Goal: Task Accomplishment & Management: Manage account settings

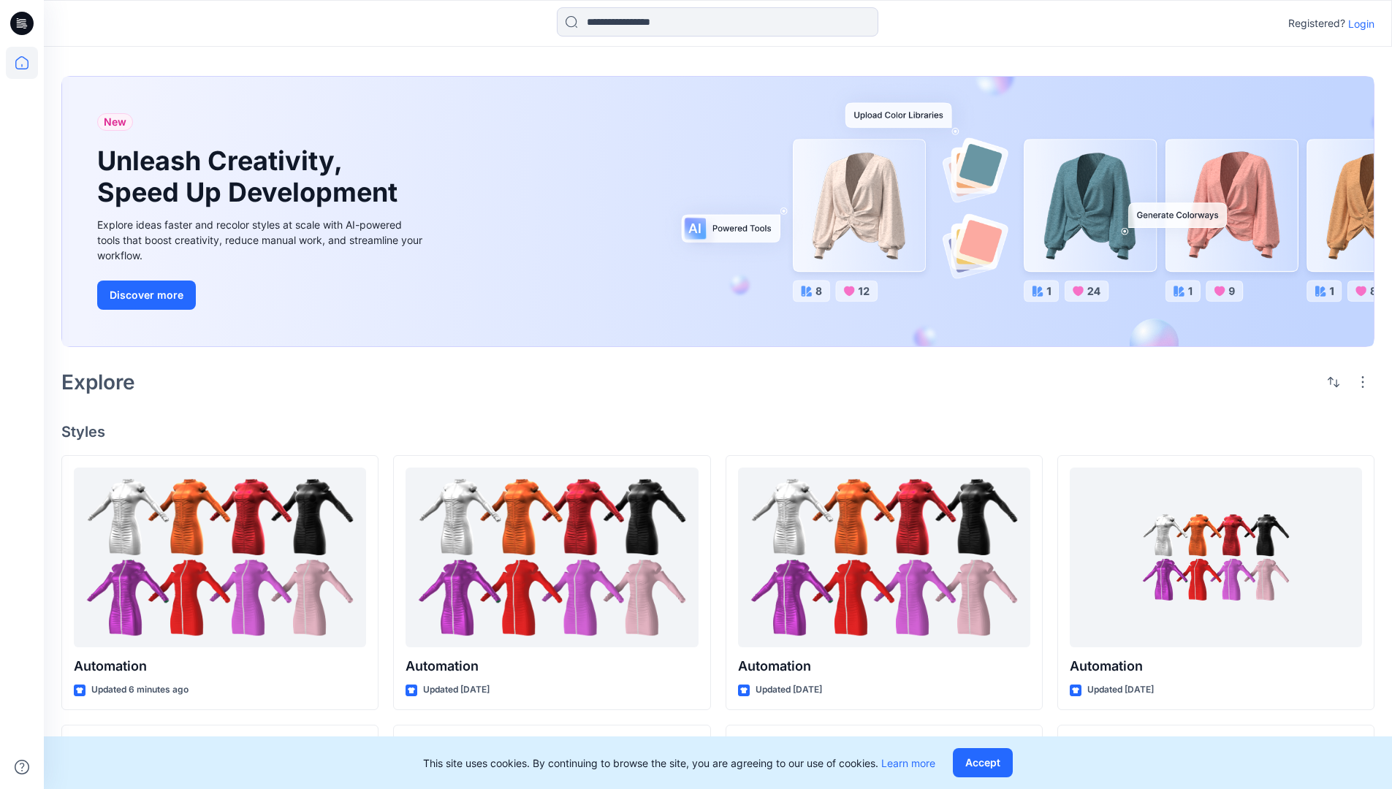
click at [1358, 23] on p "Login" at bounding box center [1361, 23] width 26 height 15
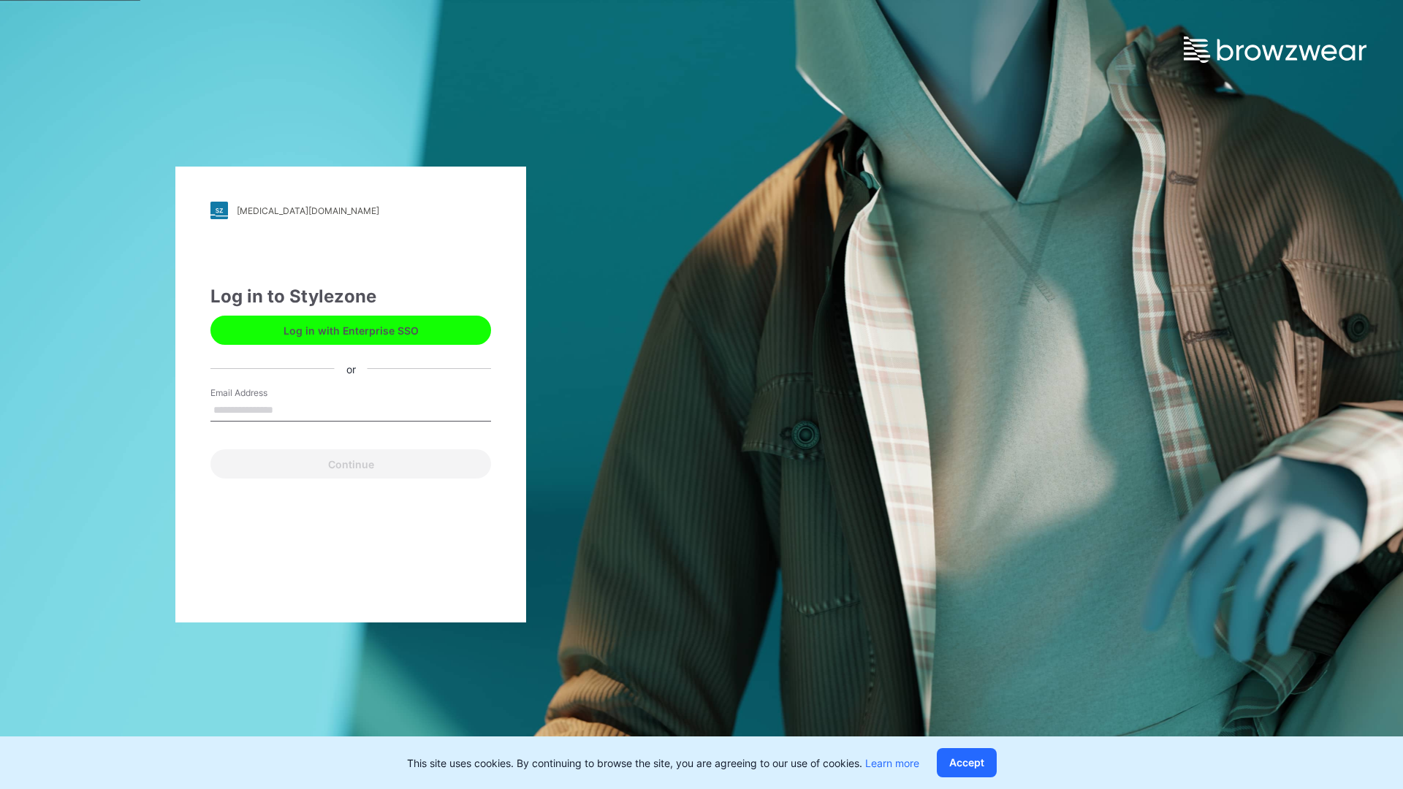
click at [289, 409] on input "Email Address" at bounding box center [350, 411] width 281 height 22
type input "**********"
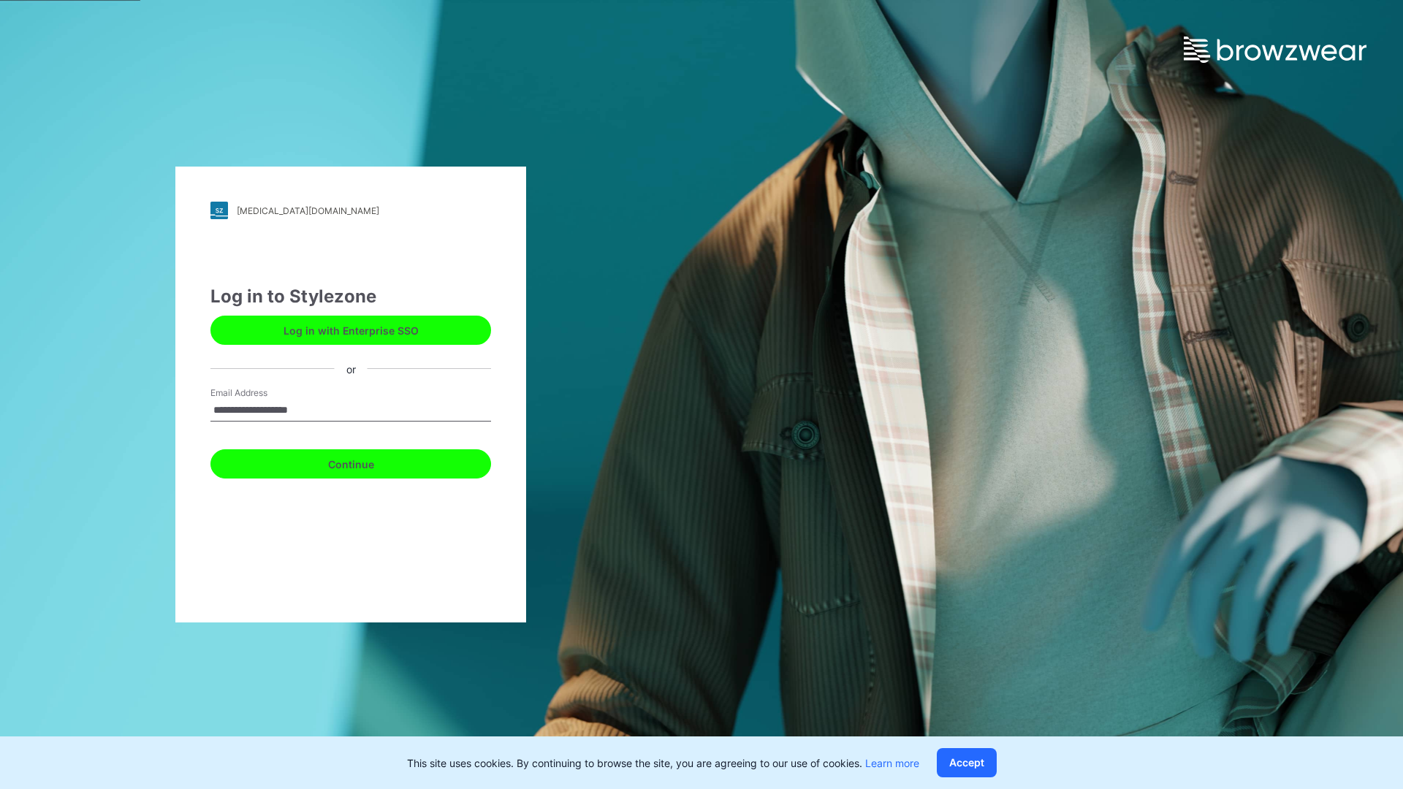
click at [367, 462] on button "Continue" at bounding box center [350, 463] width 281 height 29
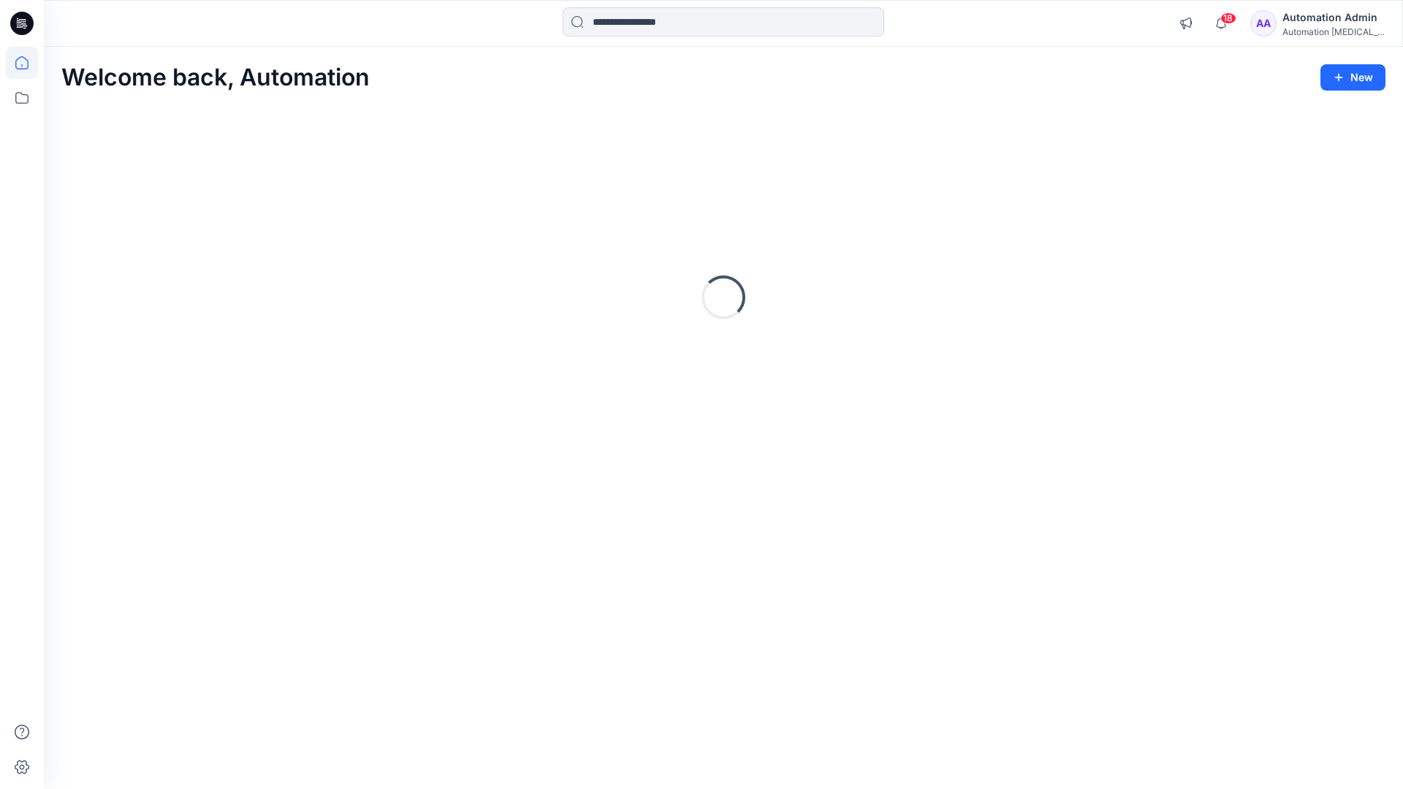
click at [28, 63] on icon at bounding box center [21, 62] width 13 height 13
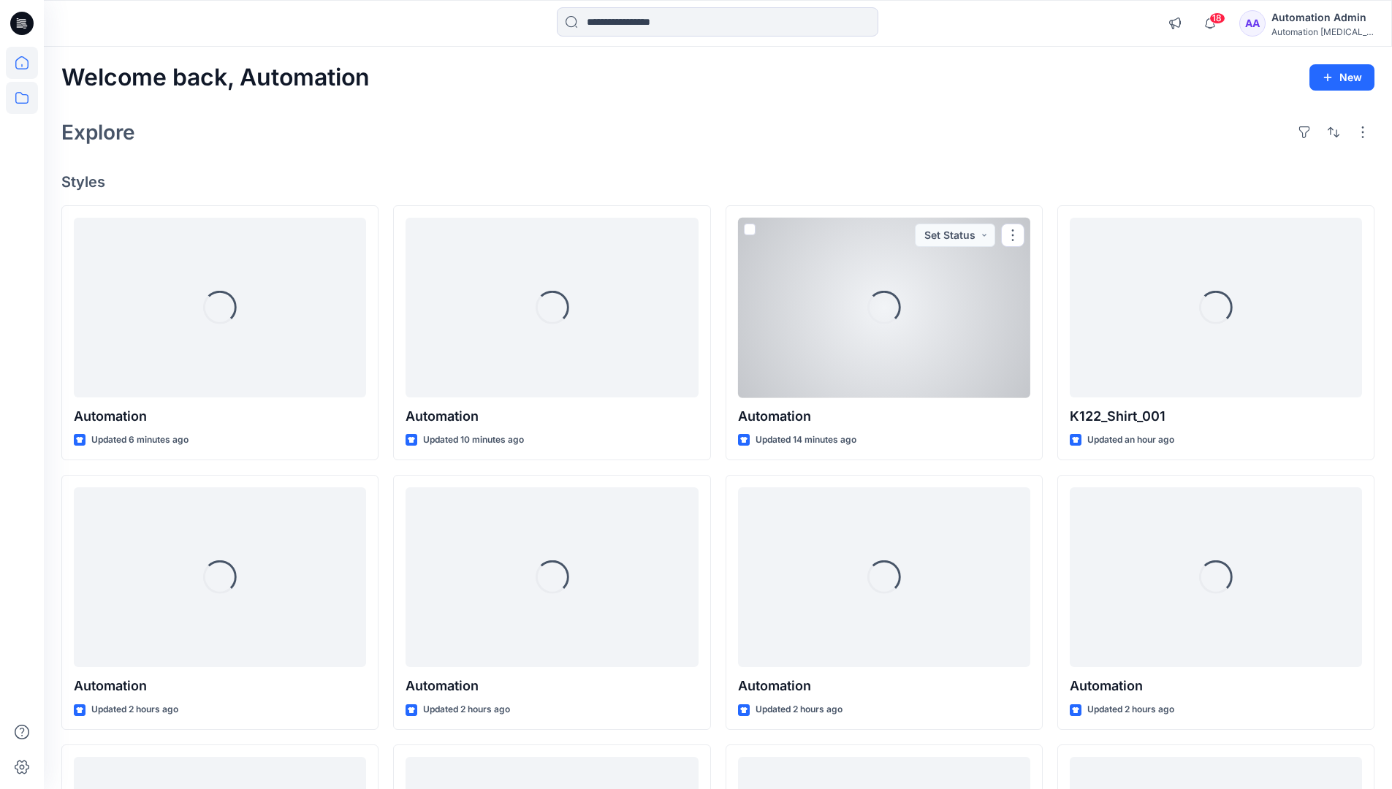
click at [24, 96] on icon at bounding box center [22, 98] width 32 height 32
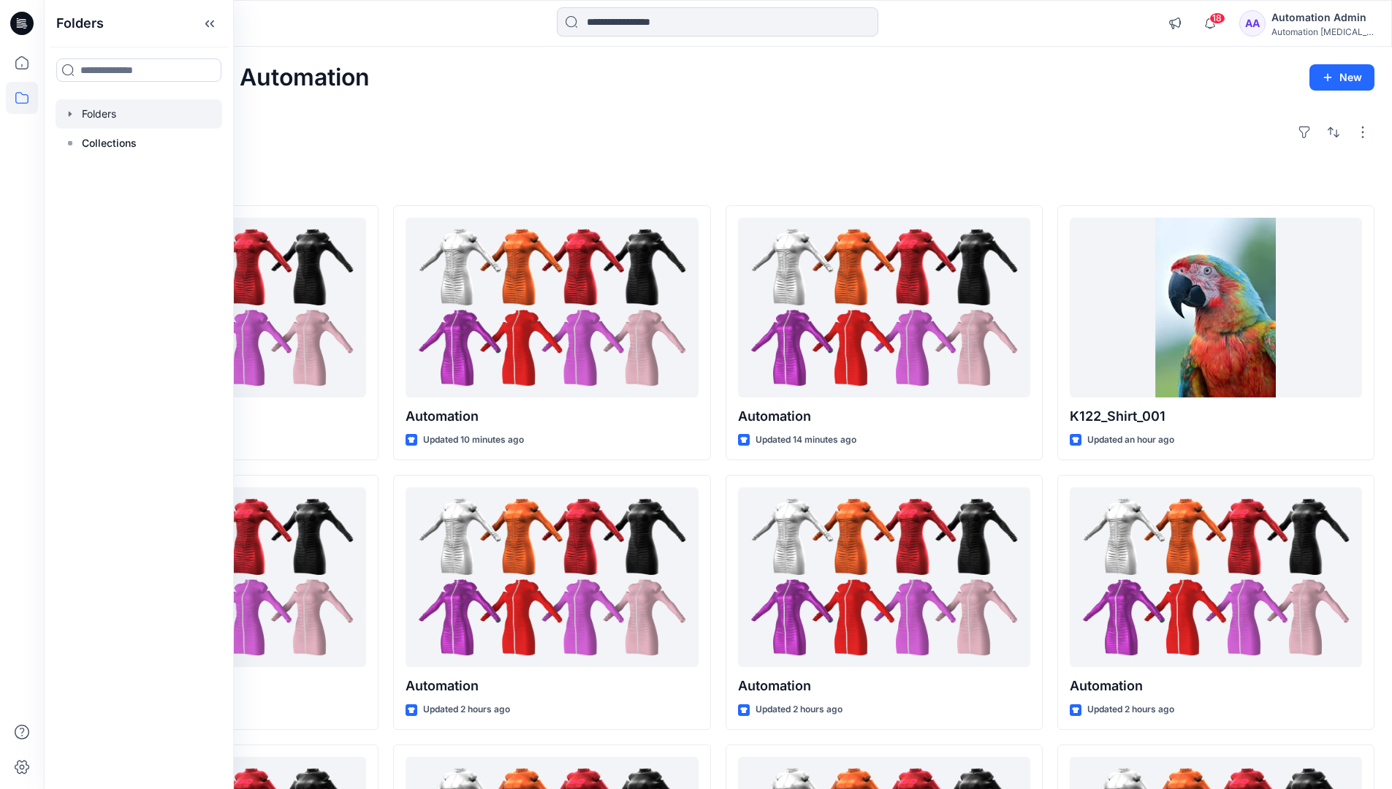
click at [113, 113] on div at bounding box center [139, 113] width 167 height 29
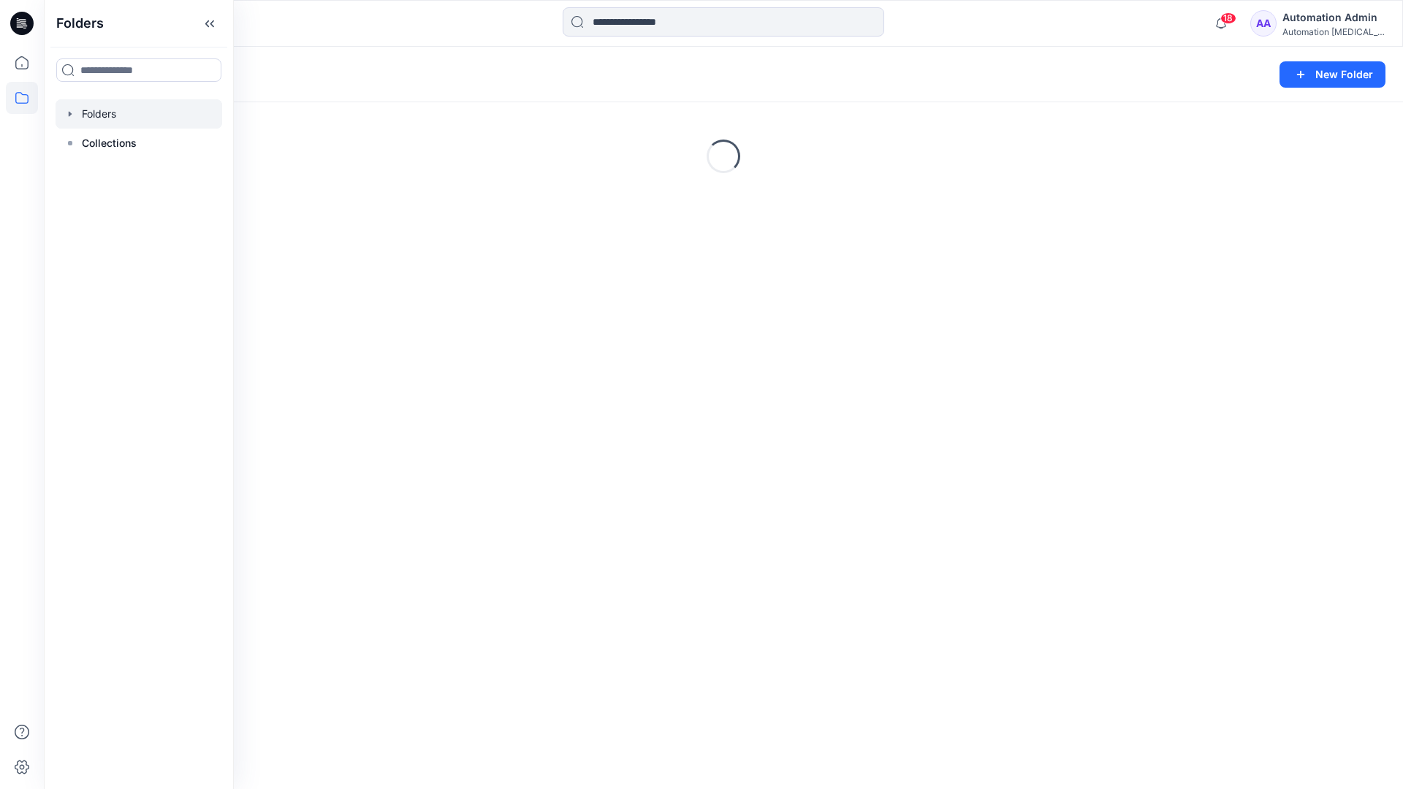
click at [524, 447] on div "Folders New Folder Loading..." at bounding box center [723, 418] width 1359 height 742
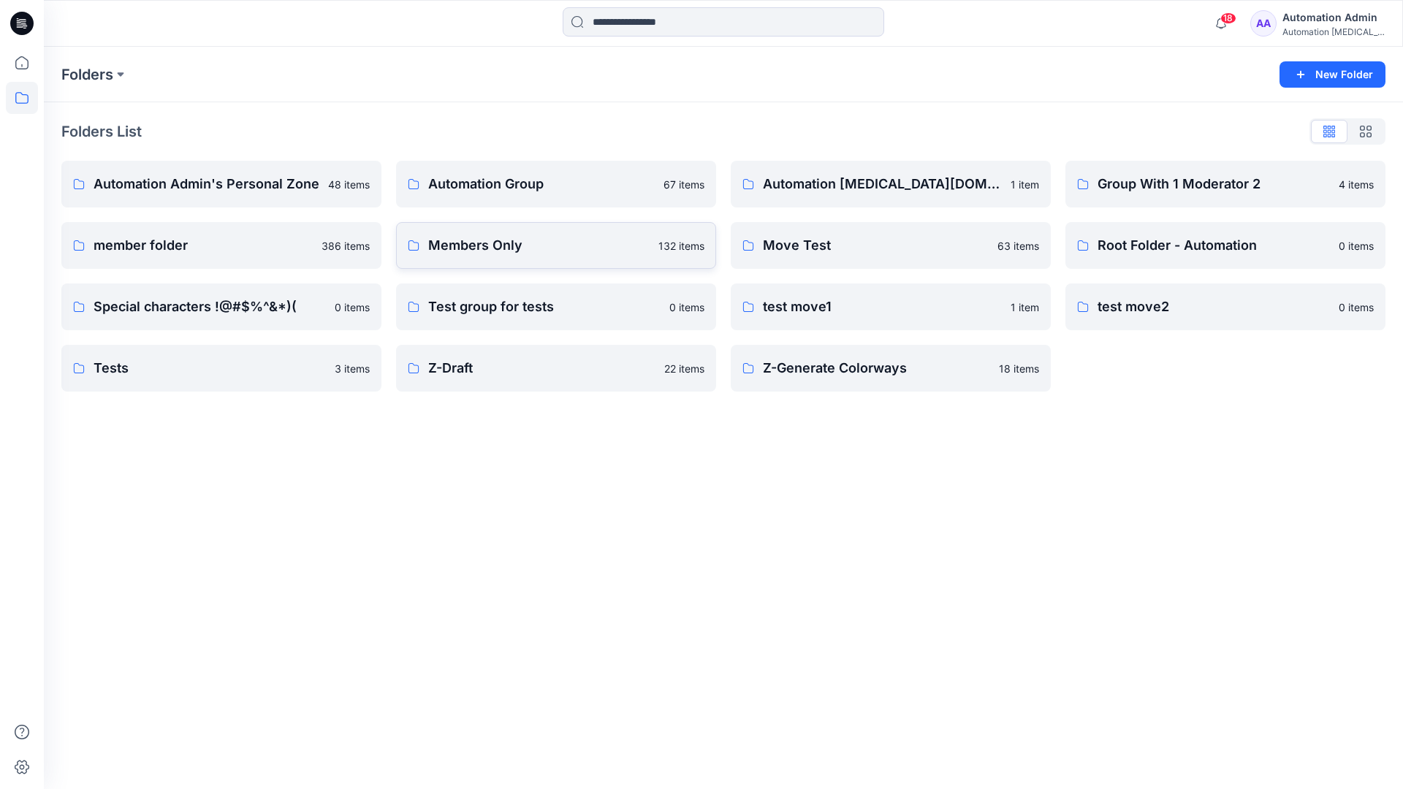
click at [552, 261] on link "Members Only 132 items" at bounding box center [556, 245] width 320 height 47
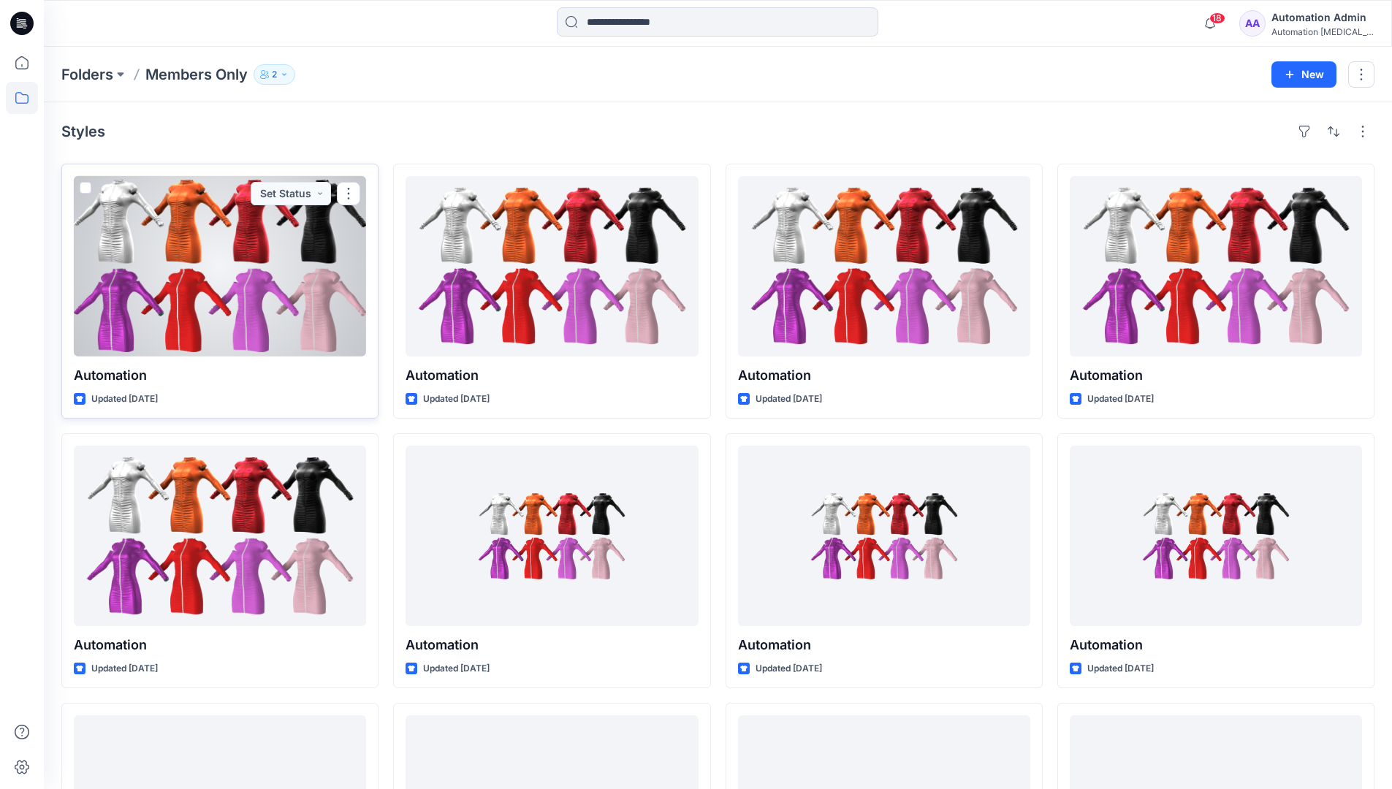
click at [87, 190] on span at bounding box center [86, 188] width 12 height 12
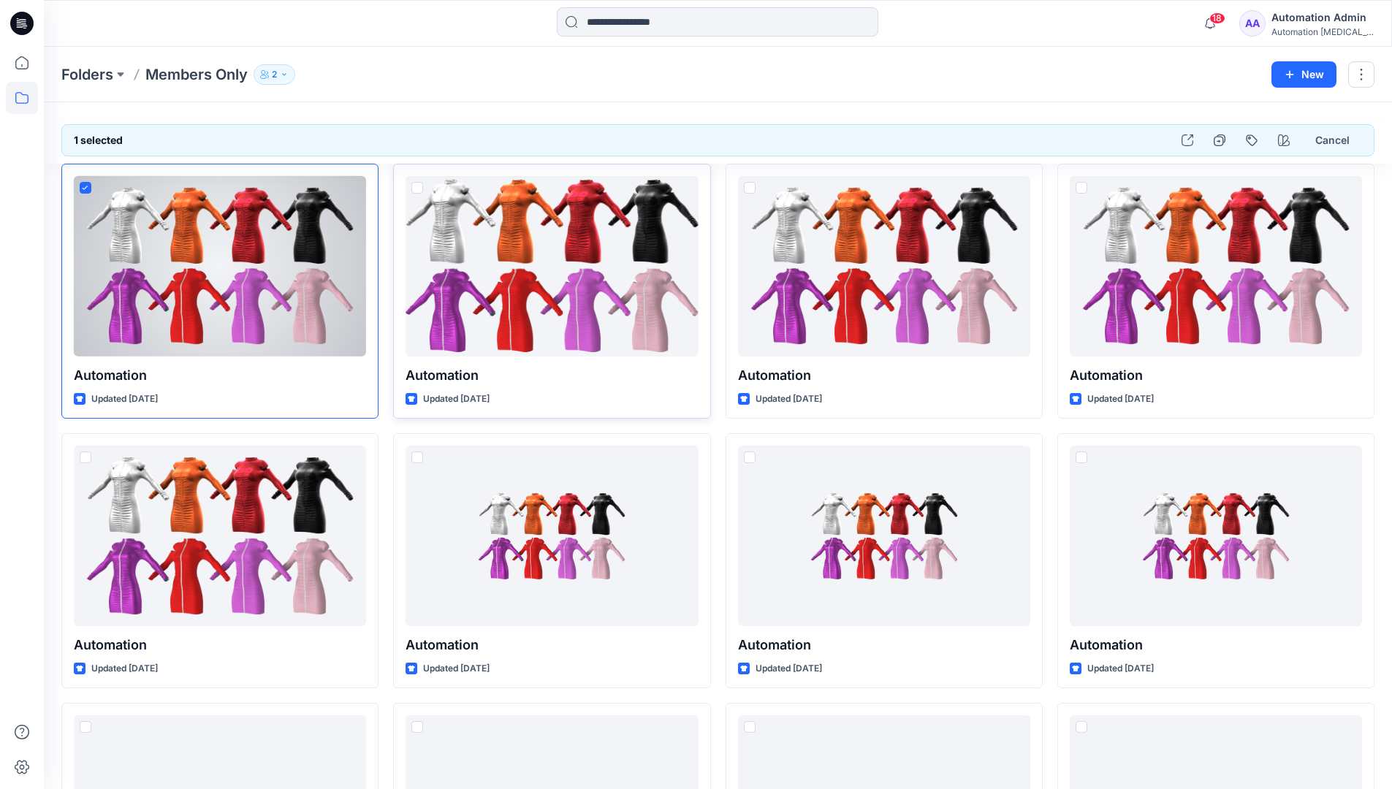
click at [414, 190] on span at bounding box center [417, 188] width 12 height 12
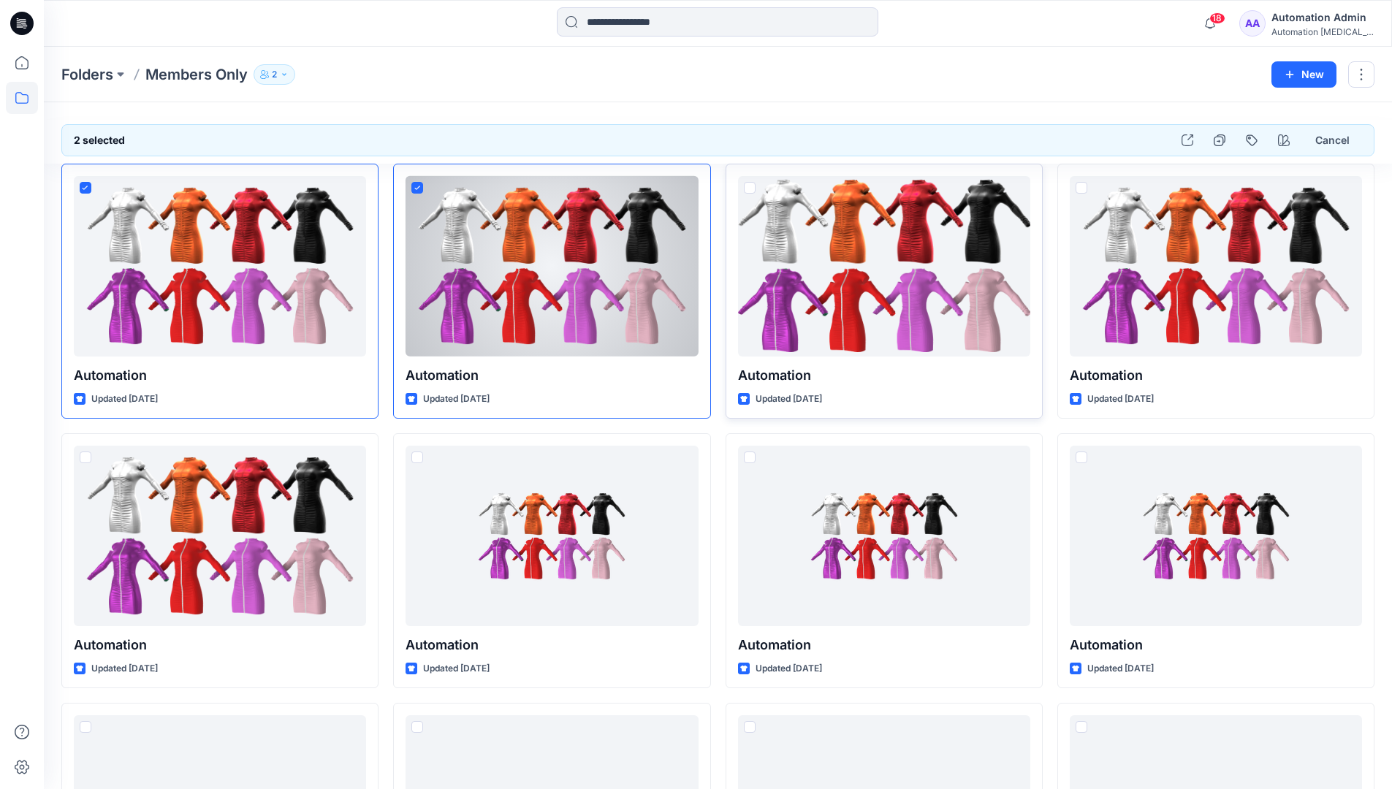
click at [750, 192] on span at bounding box center [750, 188] width 12 height 12
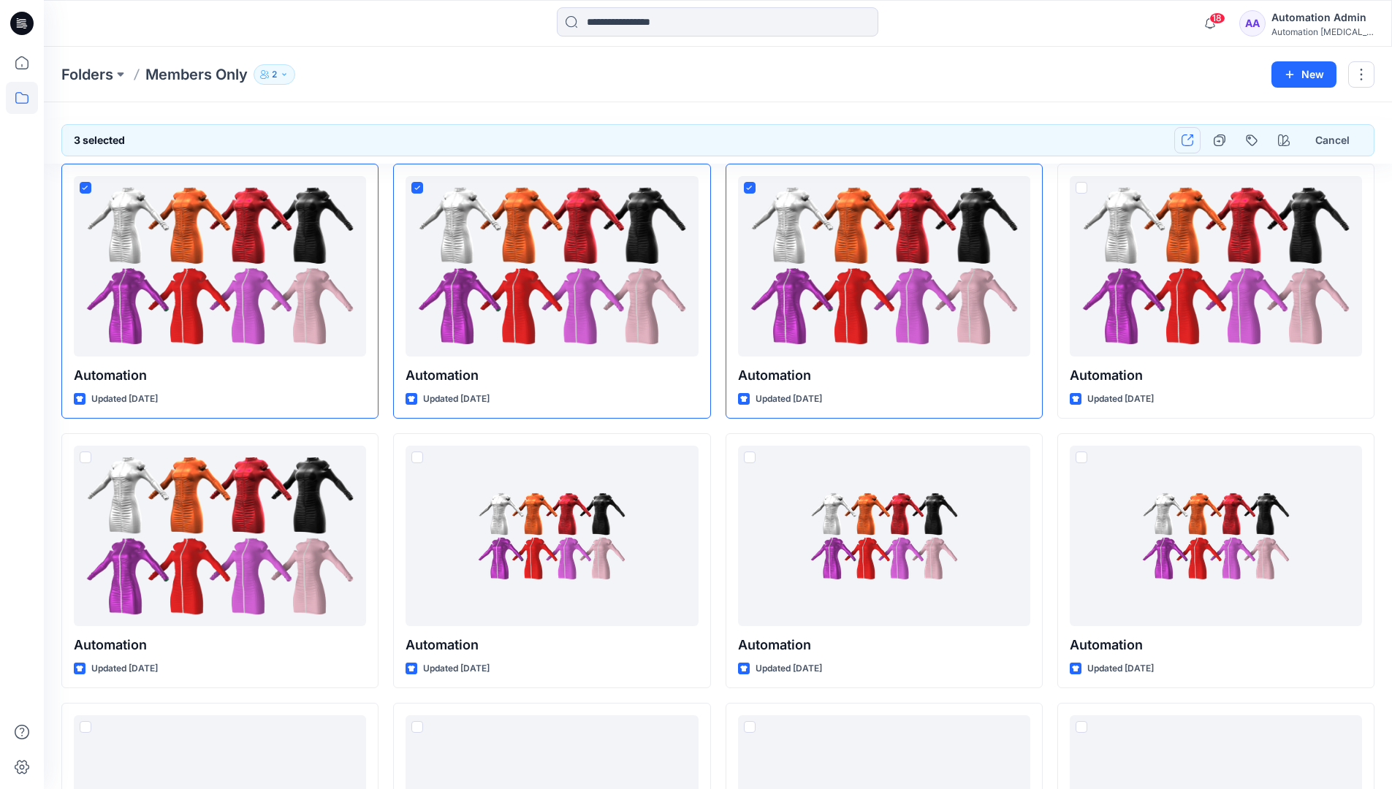
click at [1188, 140] on icon "button" at bounding box center [1188, 140] width 12 height 12
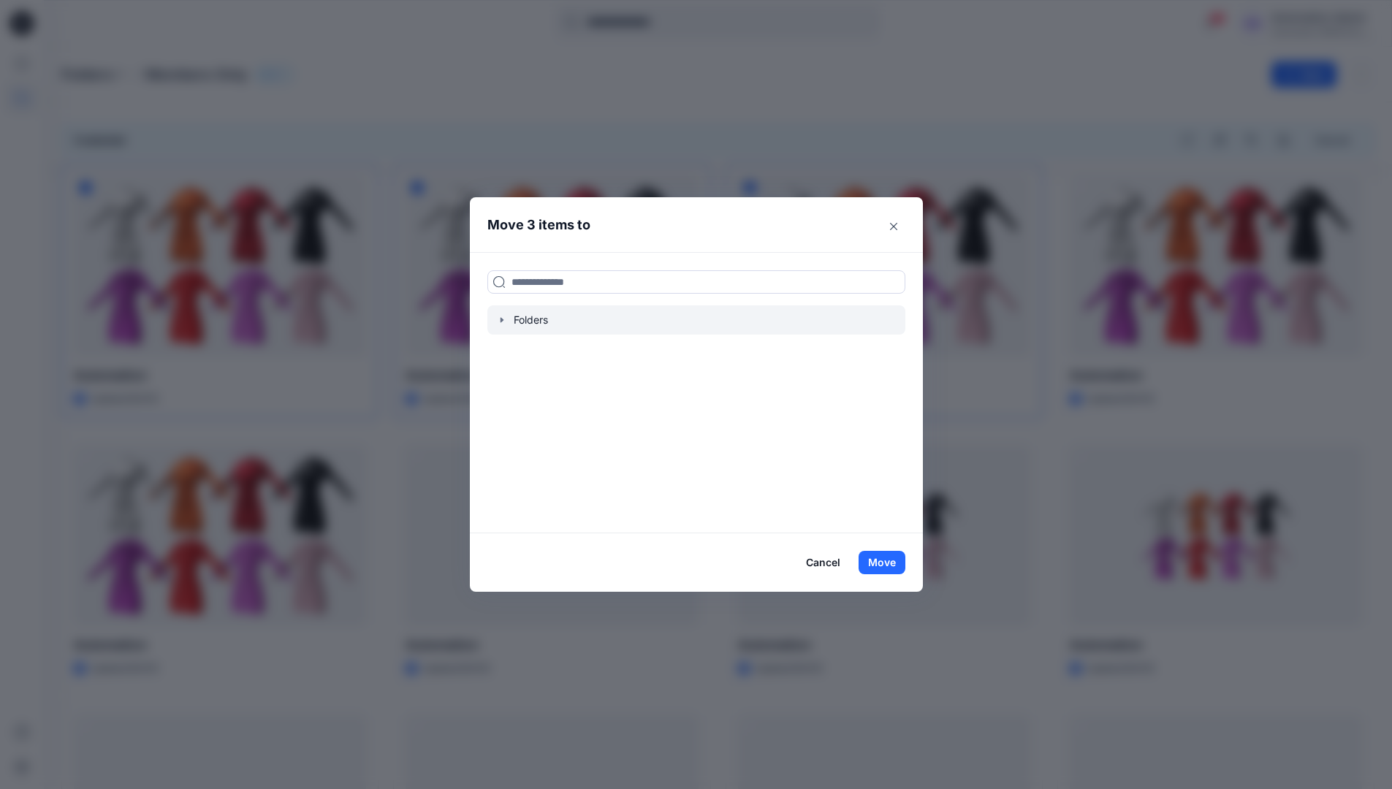
click at [508, 320] on icon "button" at bounding box center [502, 320] width 12 height 12
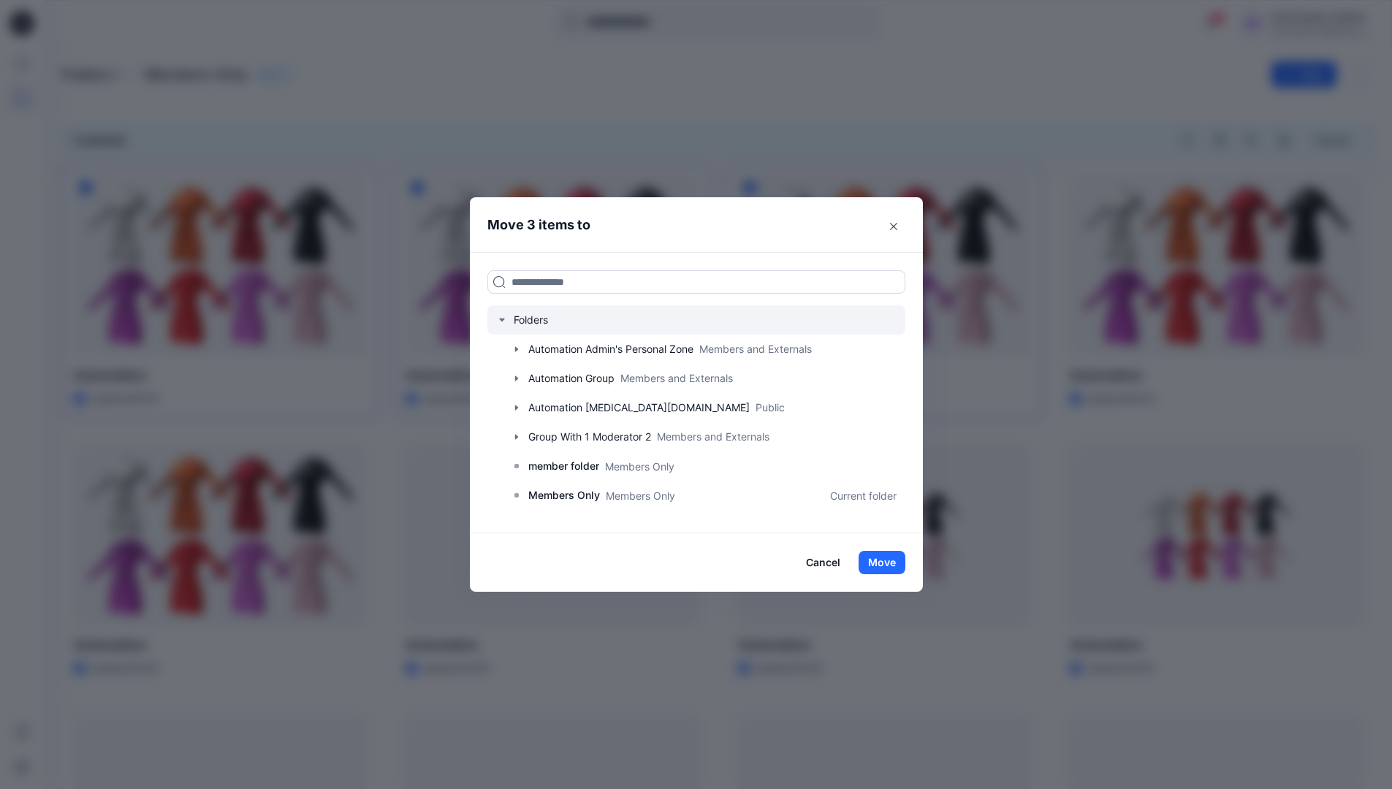
scroll to position [258, 0]
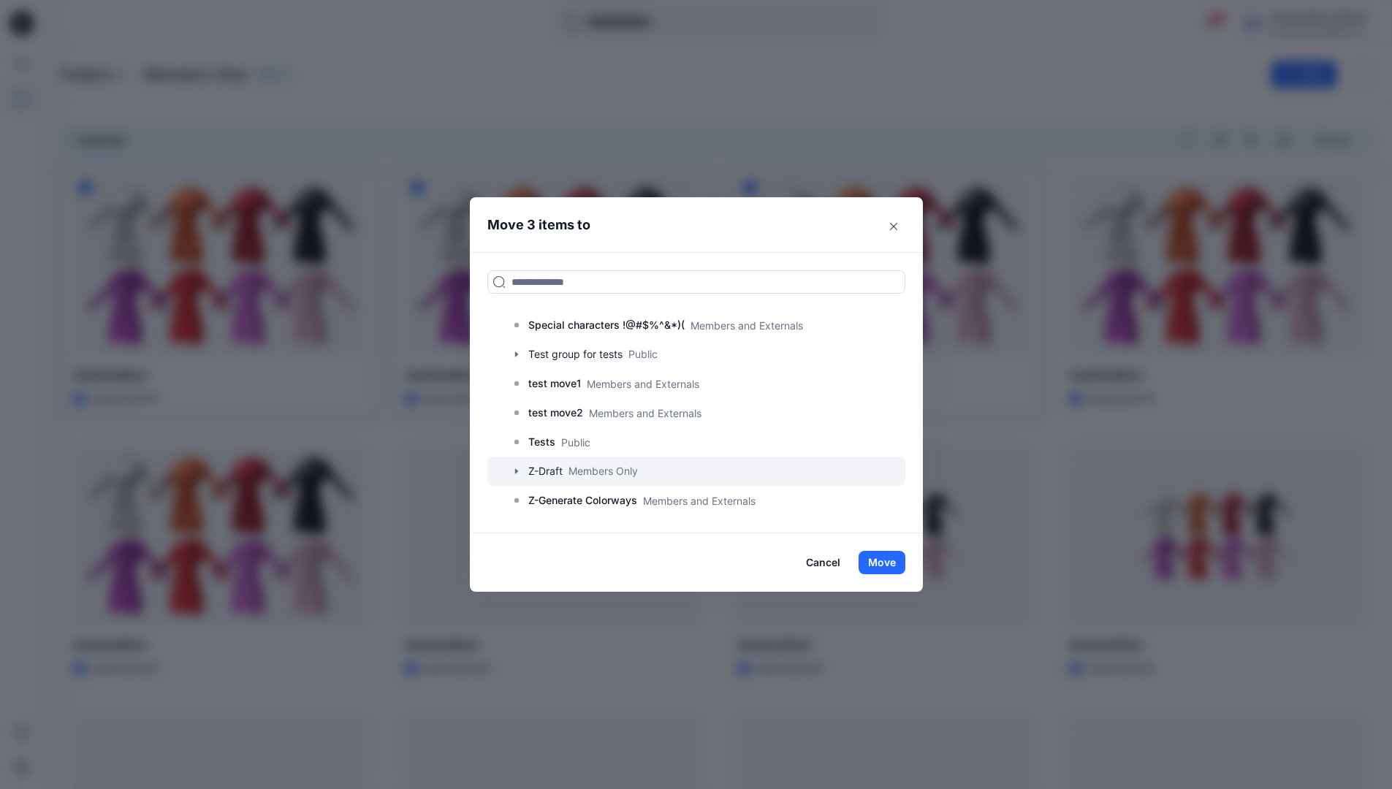
click at [520, 471] on icon "button" at bounding box center [517, 472] width 12 height 12
click at [578, 503] on p "A-Draft" at bounding box center [560, 501] width 35 height 18
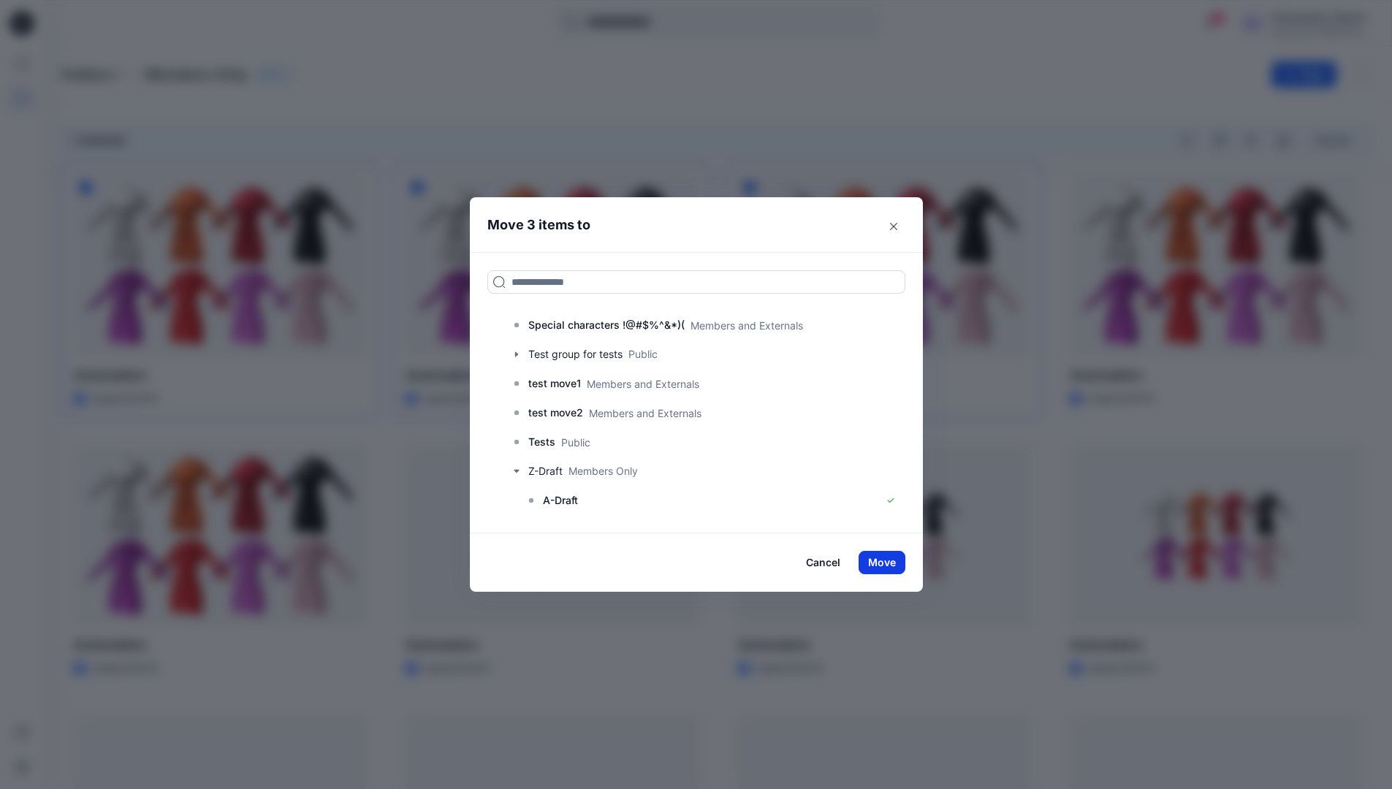
click at [897, 561] on button "Move" at bounding box center [882, 562] width 47 height 23
click at [77, 75] on p "Folders" at bounding box center [87, 74] width 52 height 20
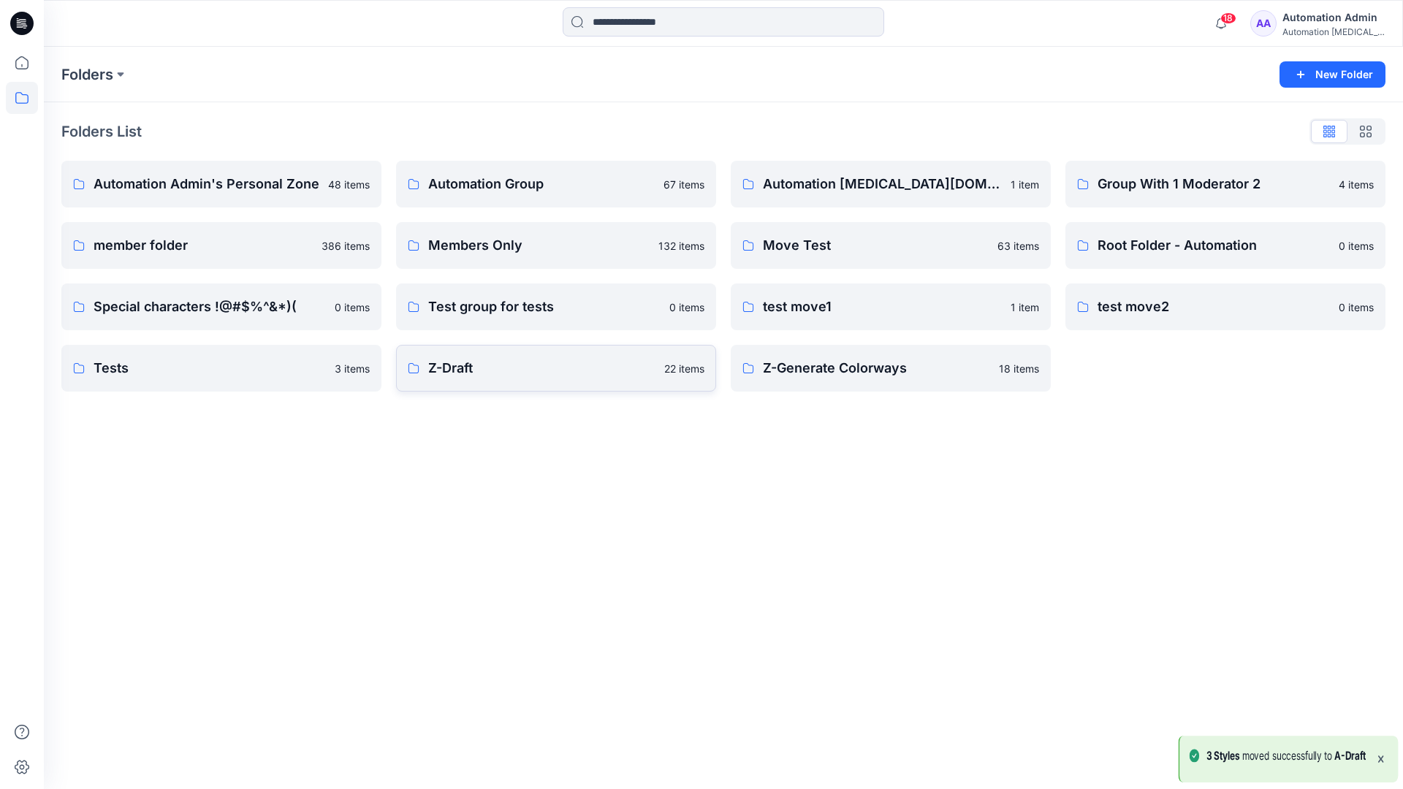
click at [586, 381] on link "Z-Draft 22 items" at bounding box center [556, 368] width 320 height 47
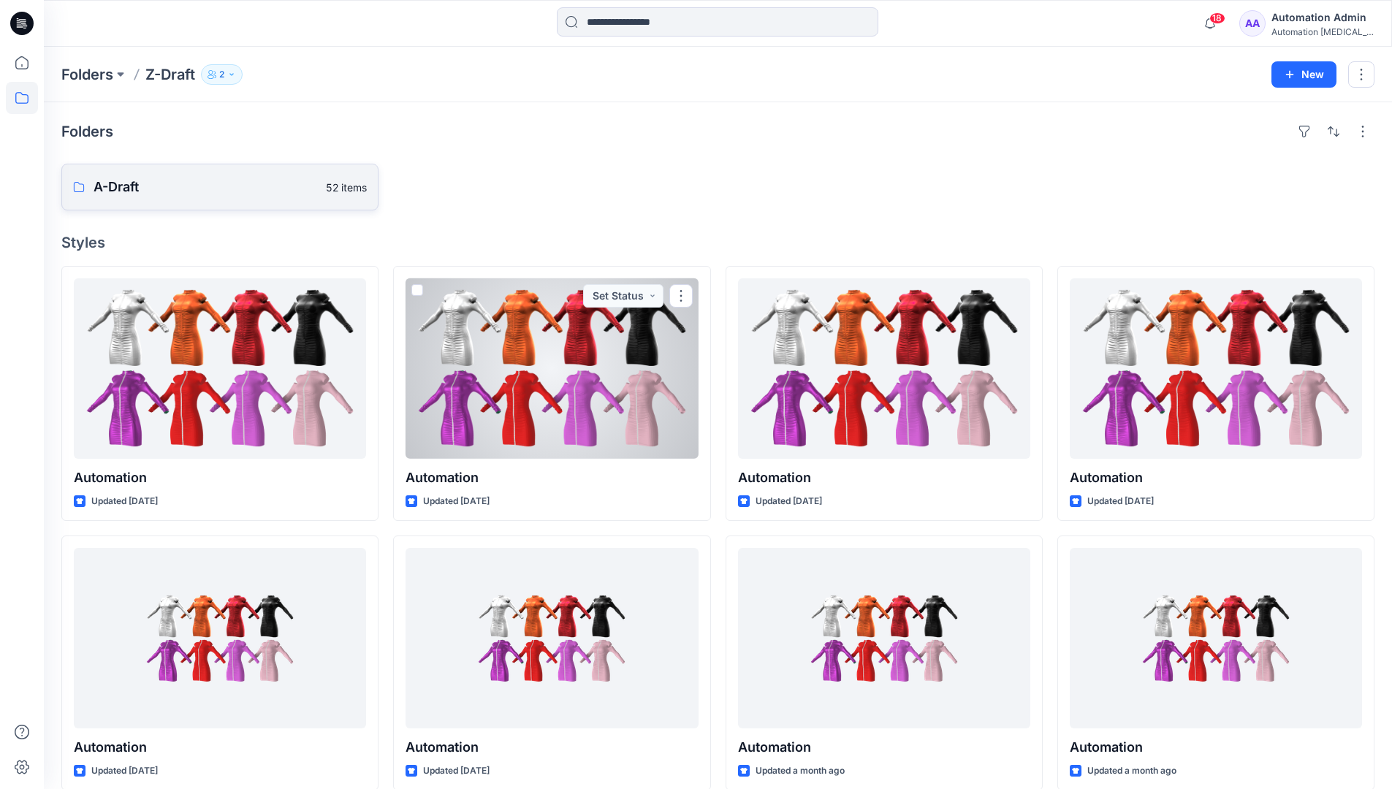
click at [160, 191] on p "A-Draft" at bounding box center [206, 187] width 224 height 20
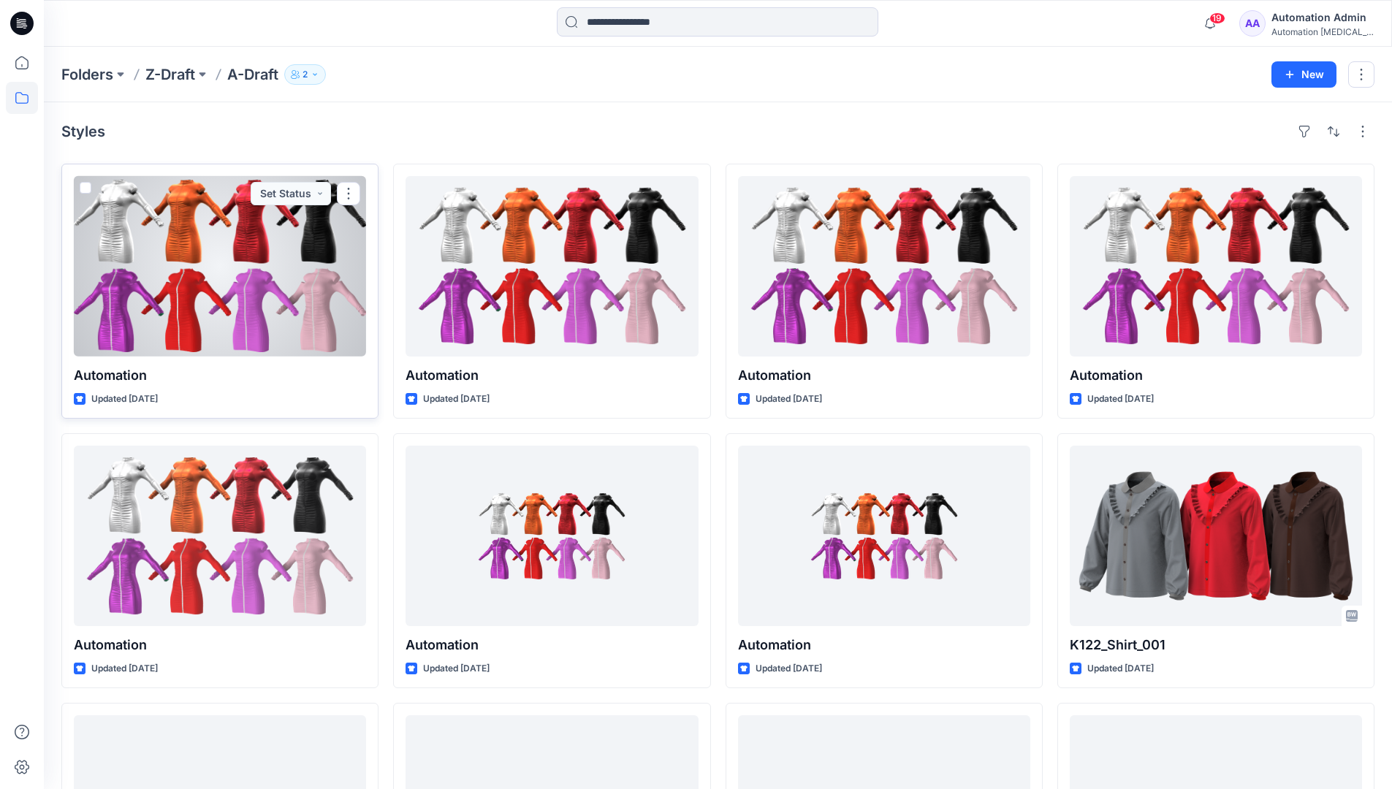
click at [85, 191] on span at bounding box center [86, 188] width 12 height 12
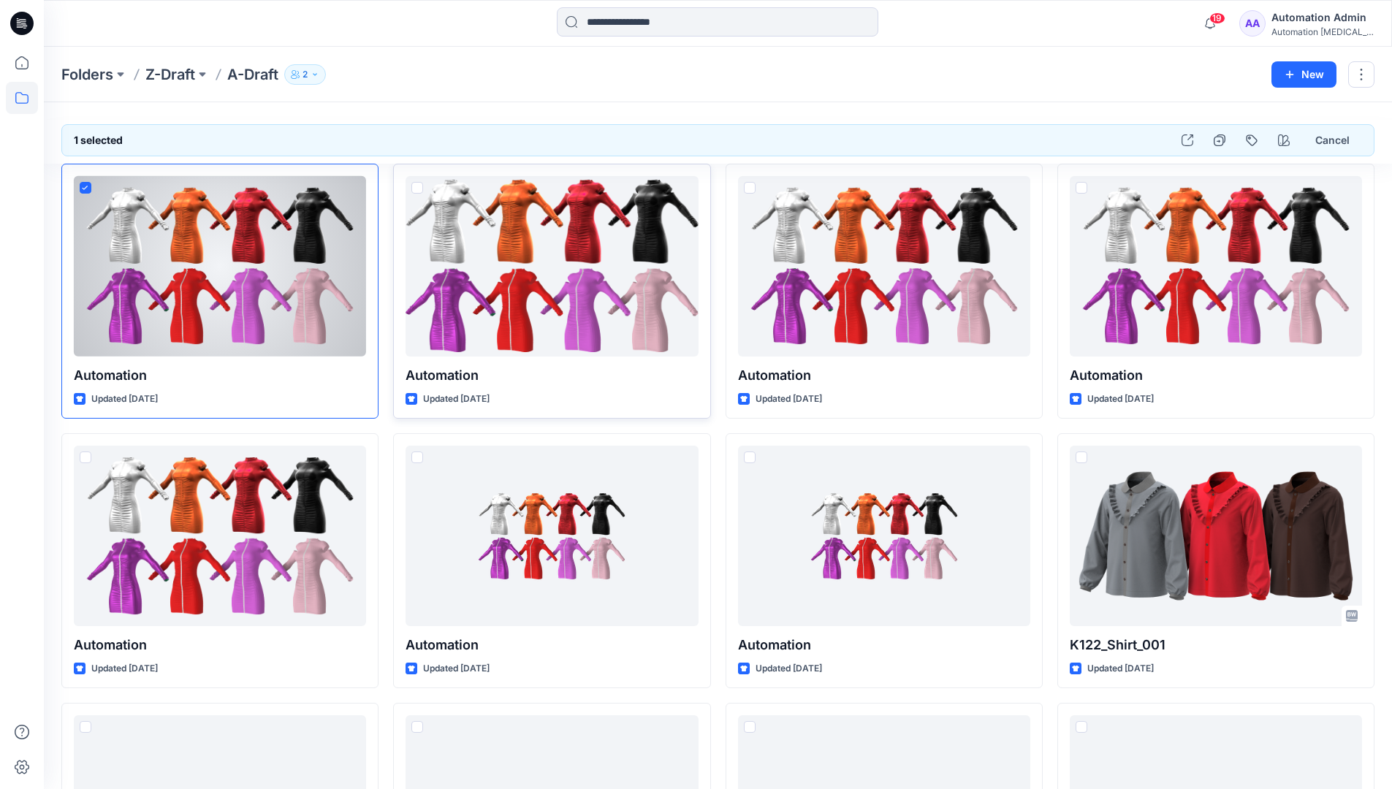
click at [417, 191] on span at bounding box center [417, 188] width 12 height 12
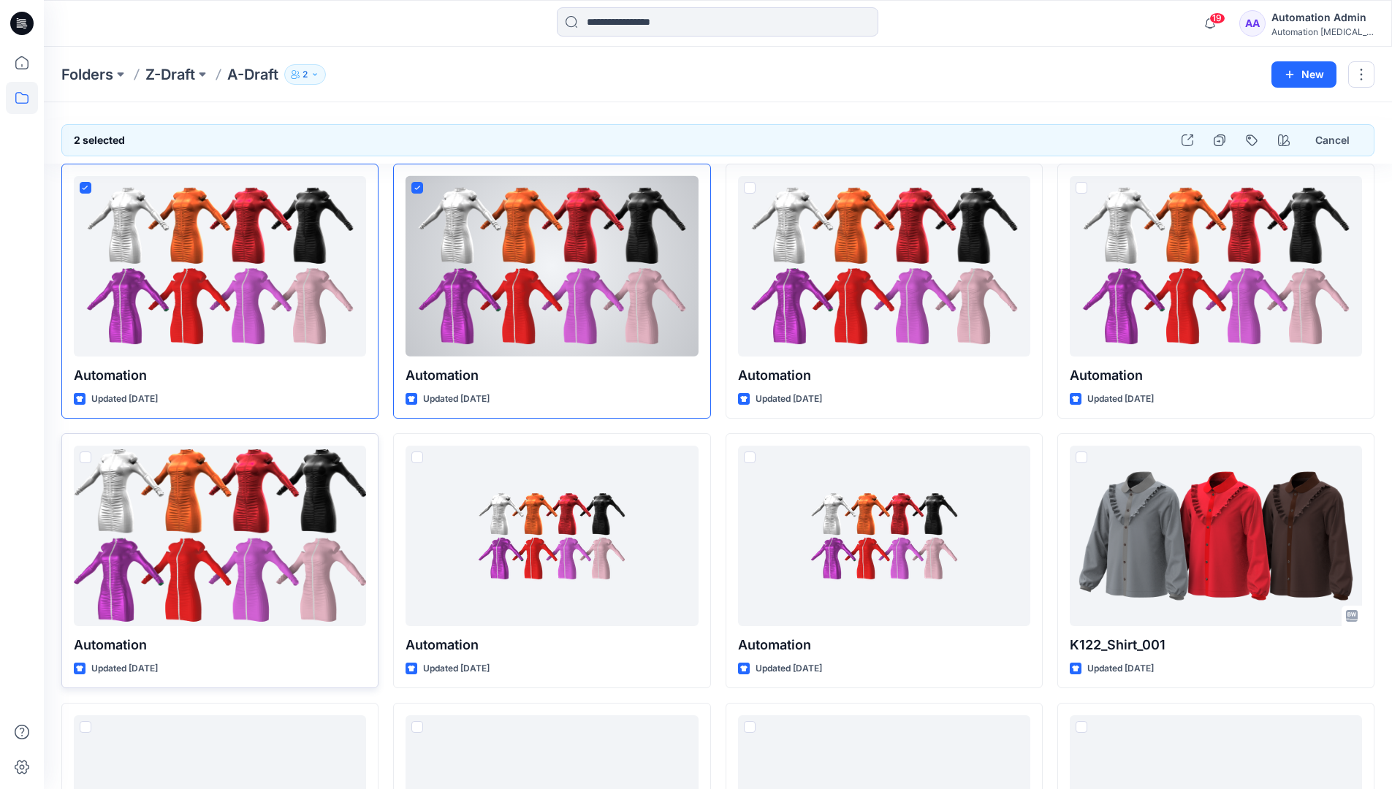
click at [87, 460] on span at bounding box center [86, 458] width 12 height 12
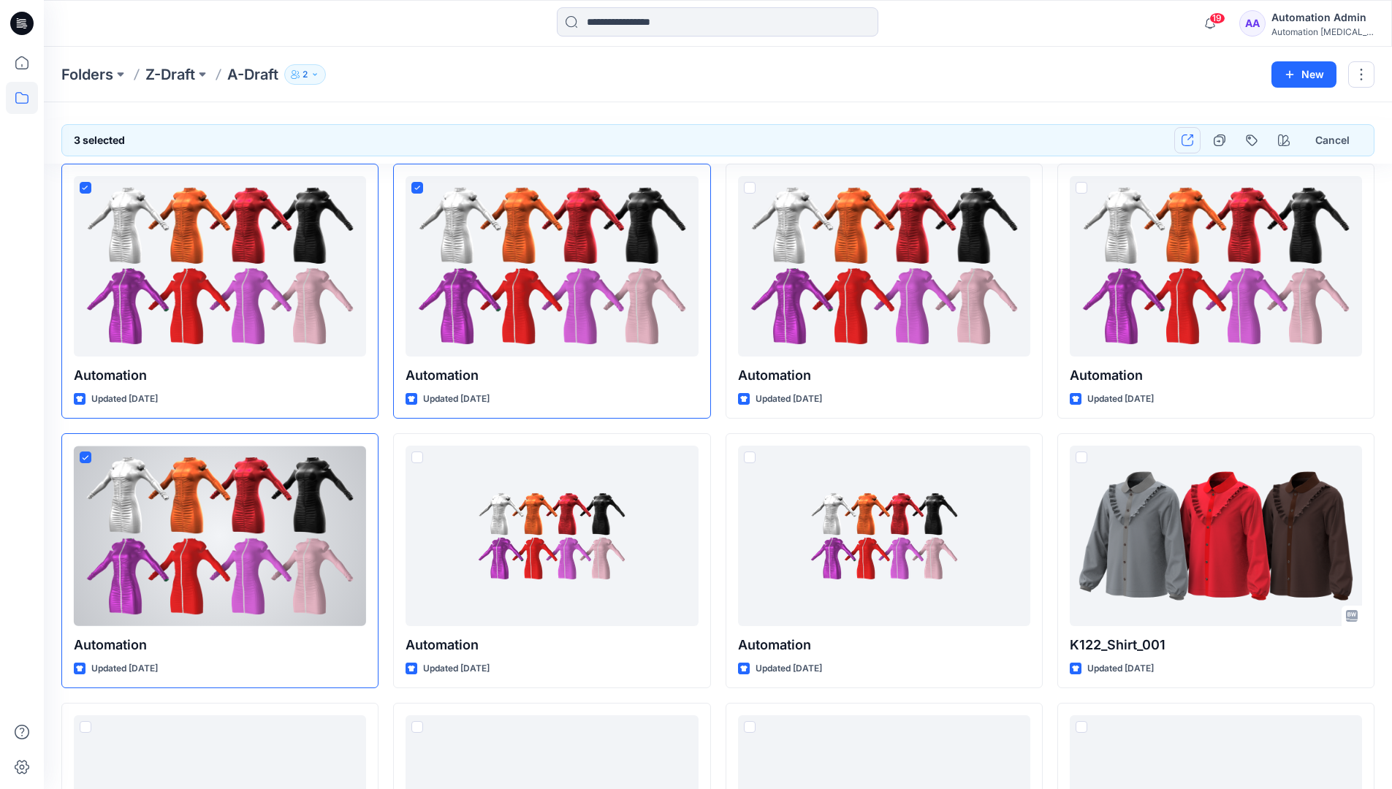
click at [1191, 146] on button "button" at bounding box center [1187, 140] width 26 height 26
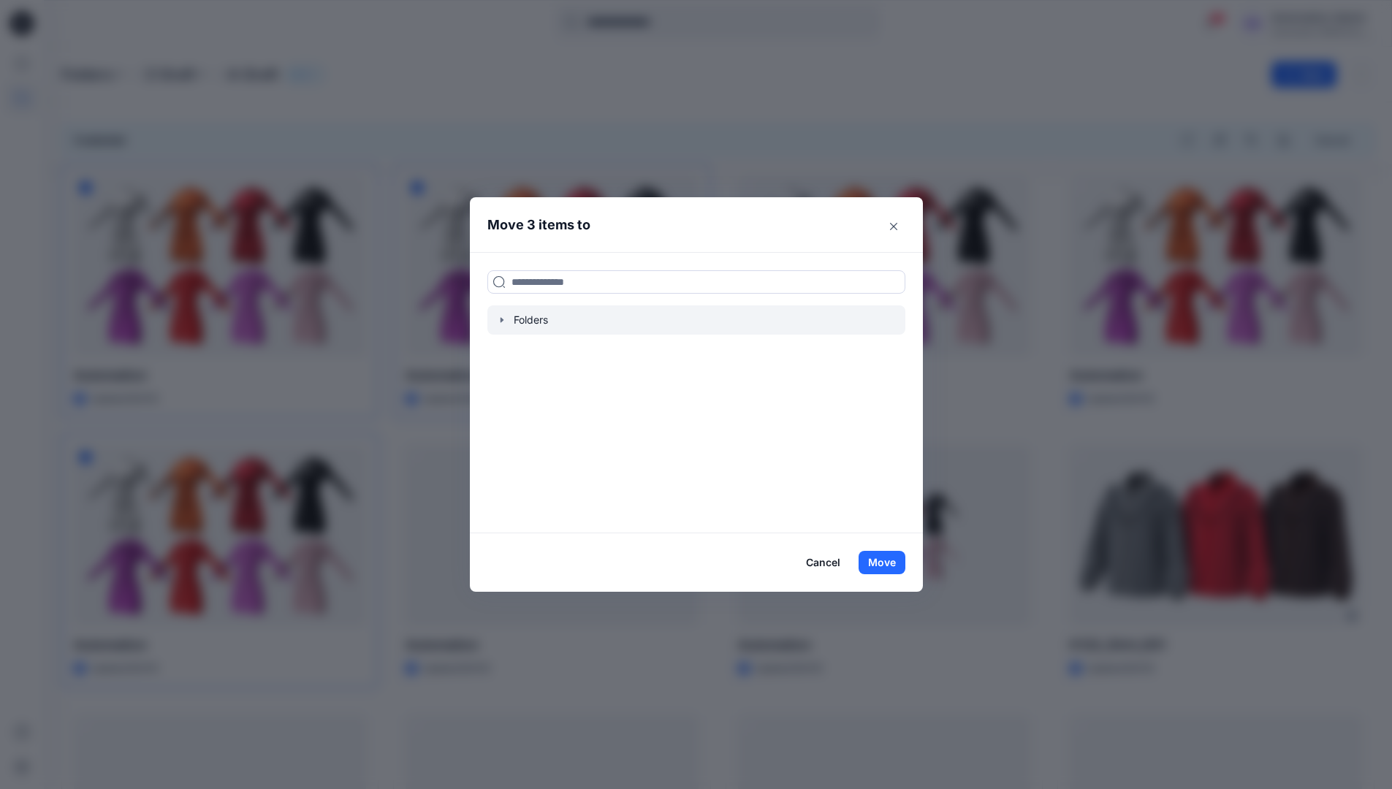
click at [503, 320] on icon "button" at bounding box center [501, 319] width 3 height 5
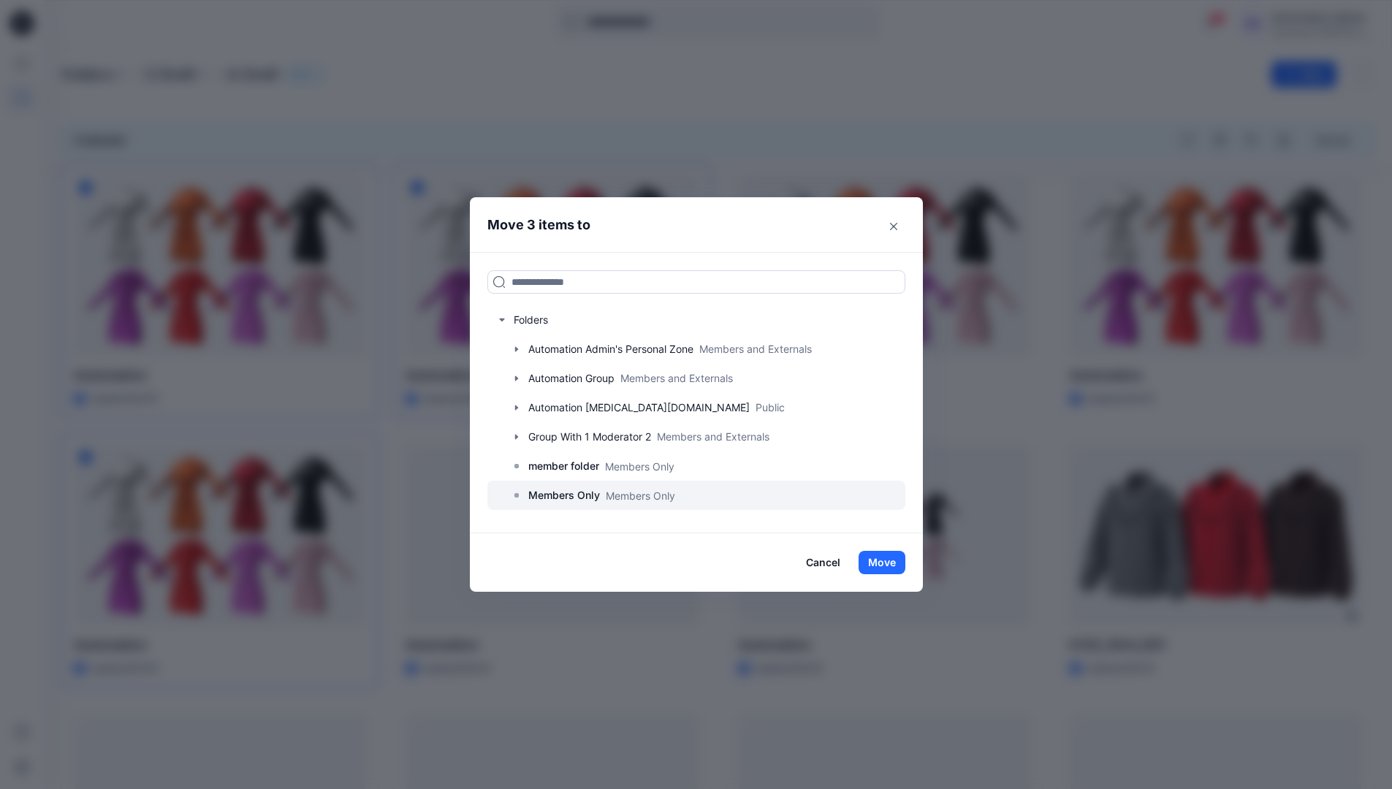
click at [572, 493] on p "Members Only" at bounding box center [564, 496] width 72 height 18
click at [888, 563] on button "Move" at bounding box center [882, 562] width 47 height 23
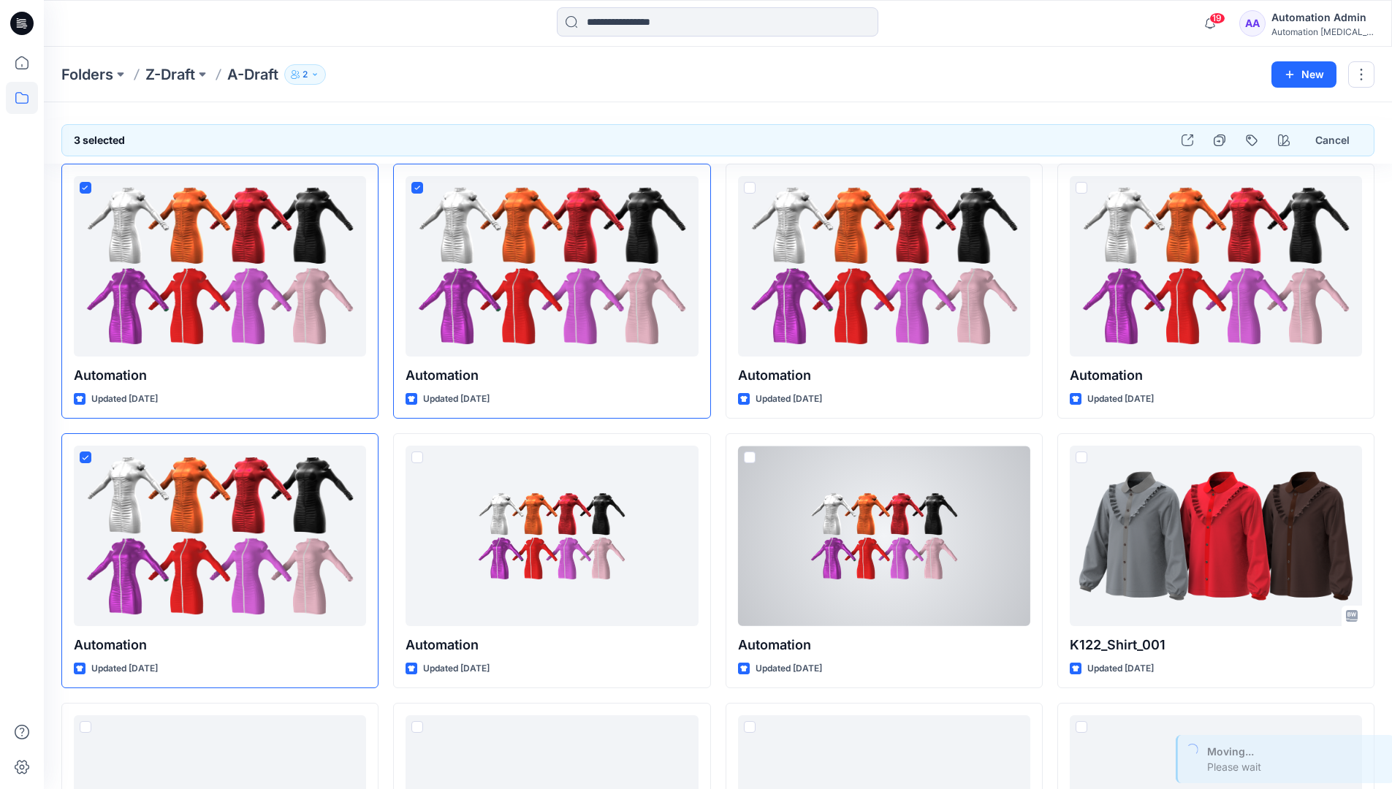
click at [1299, 26] on div "Automation Admin" at bounding box center [1323, 18] width 102 height 18
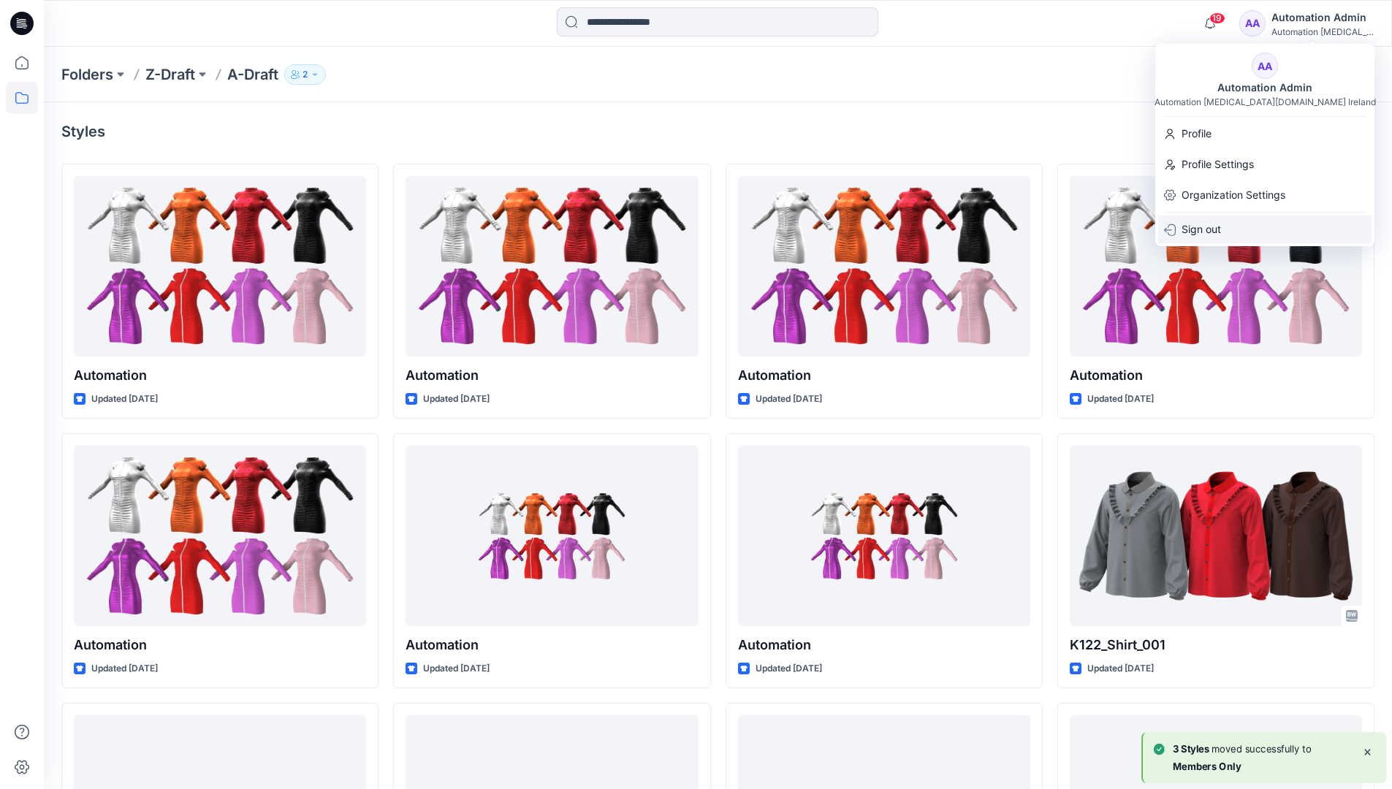
click at [1224, 221] on div "Sign out" at bounding box center [1264, 230] width 213 height 28
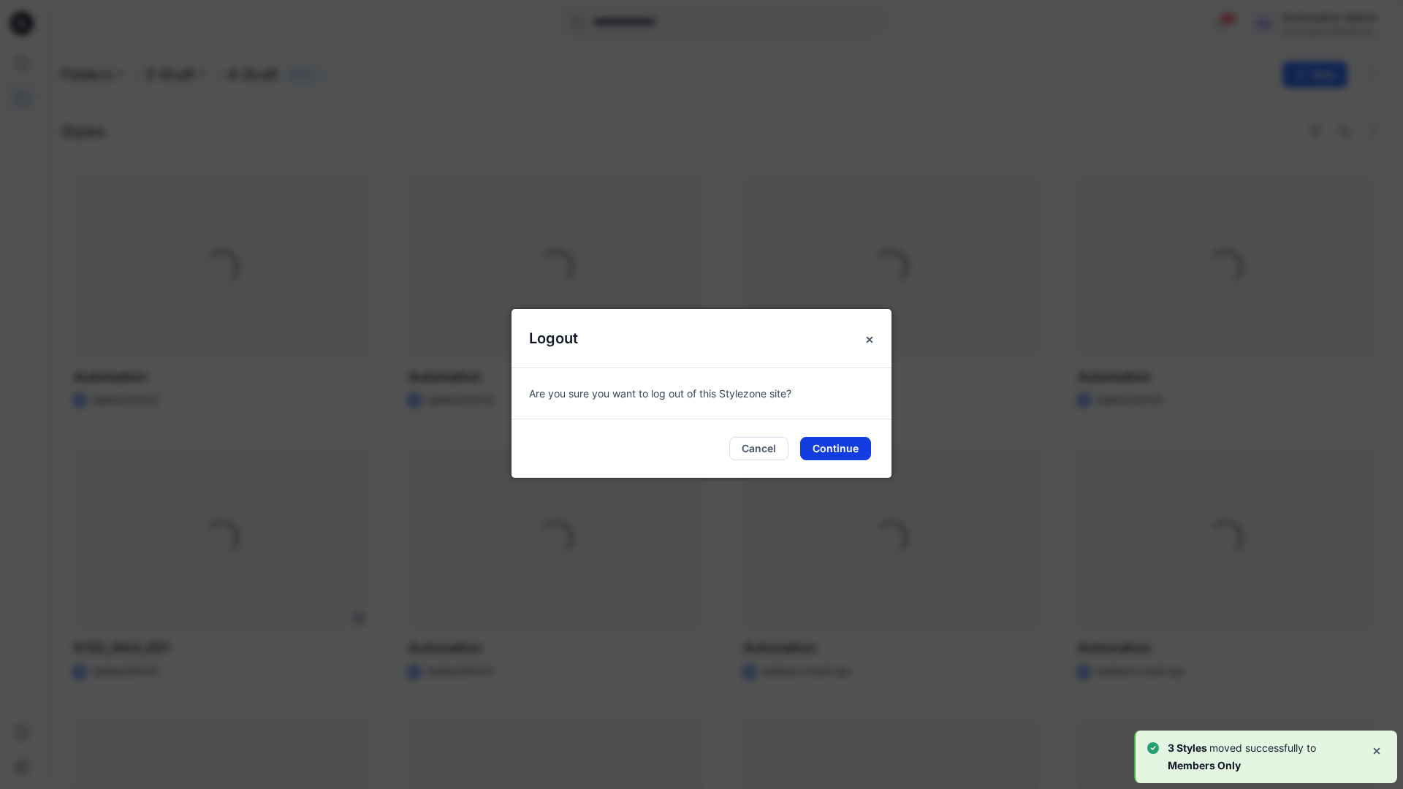
click at [825, 443] on button "Continue" at bounding box center [835, 448] width 71 height 23
